Goal: Task Accomplishment & Management: Manage account settings

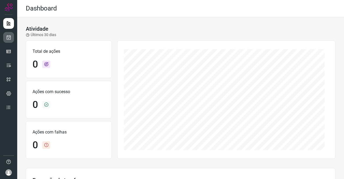
click at [13, 34] on link at bounding box center [8, 37] width 11 height 11
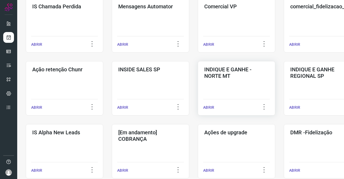
scroll to position [161, 0]
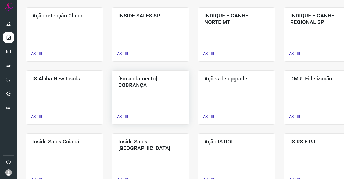
click at [198, 88] on div "[Em andamento] COBRANÇA ABRIR" at bounding box center [236, 97] width 77 height 54
click at [148, 87] on h3 "[Em andamento] COBRANÇA" at bounding box center [150, 81] width 65 height 13
click at [133, 83] on h3 "[Em andamento] COBRANÇA" at bounding box center [150, 81] width 65 height 13
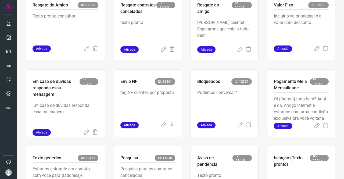
scroll to position [210, 0]
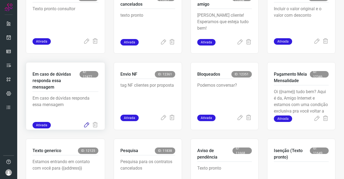
click at [86, 125] on icon at bounding box center [86, 125] width 6 height 6
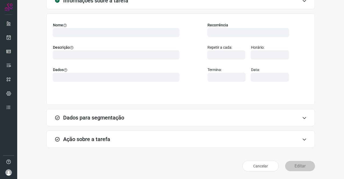
scroll to position [31, 0]
